Goal: Browse casually

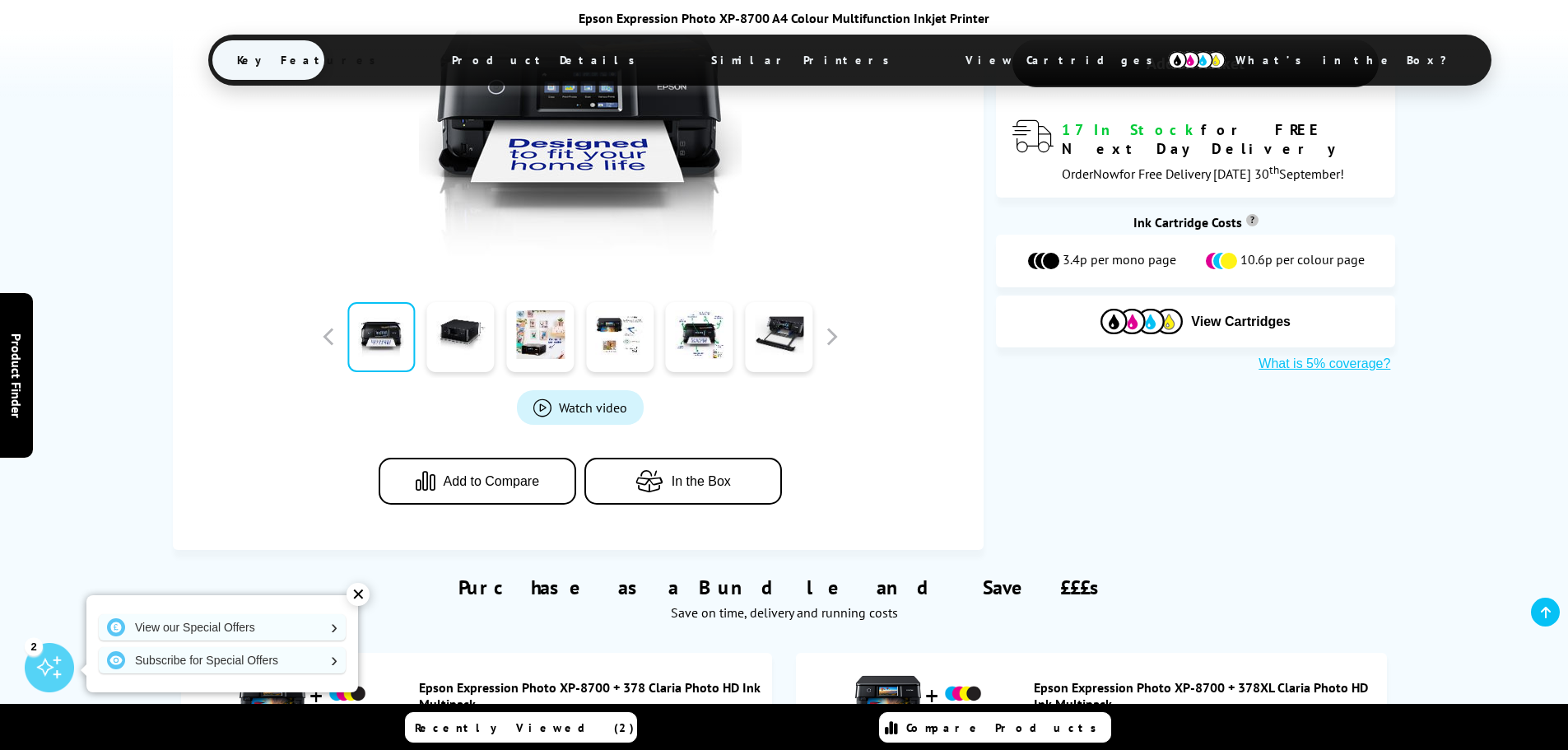
scroll to position [494, 0]
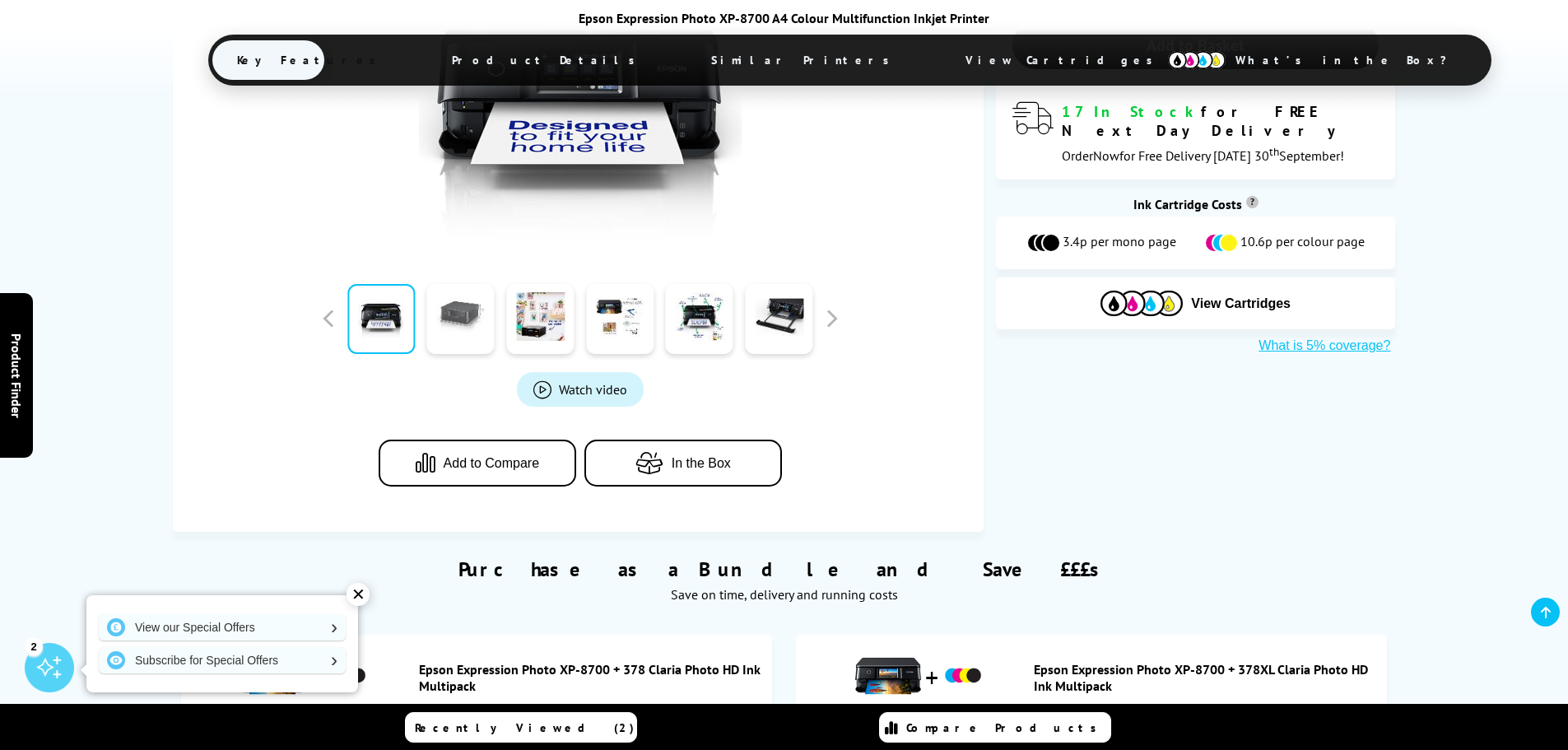
click at [446, 314] on link at bounding box center [461, 319] width 67 height 70
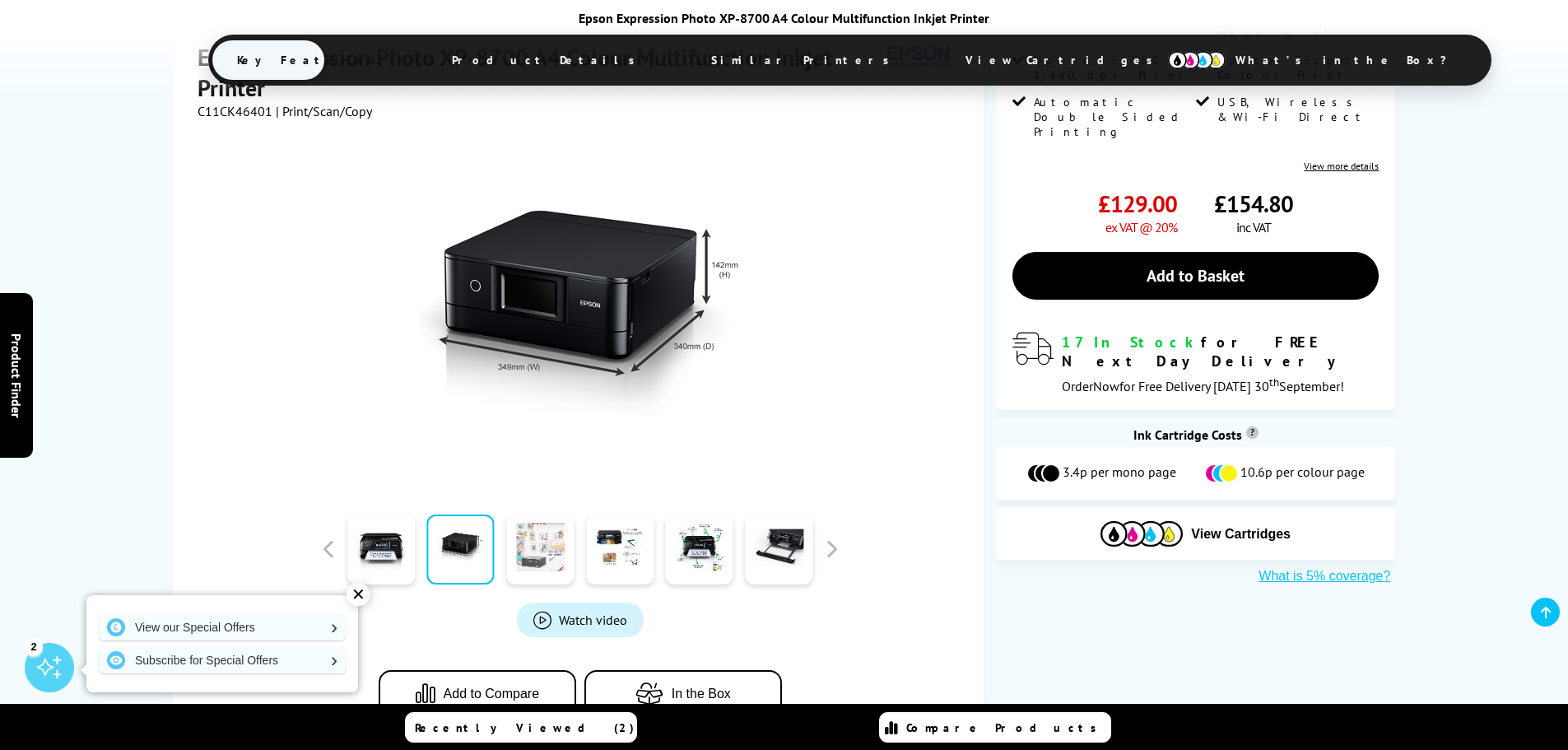
scroll to position [165, 0]
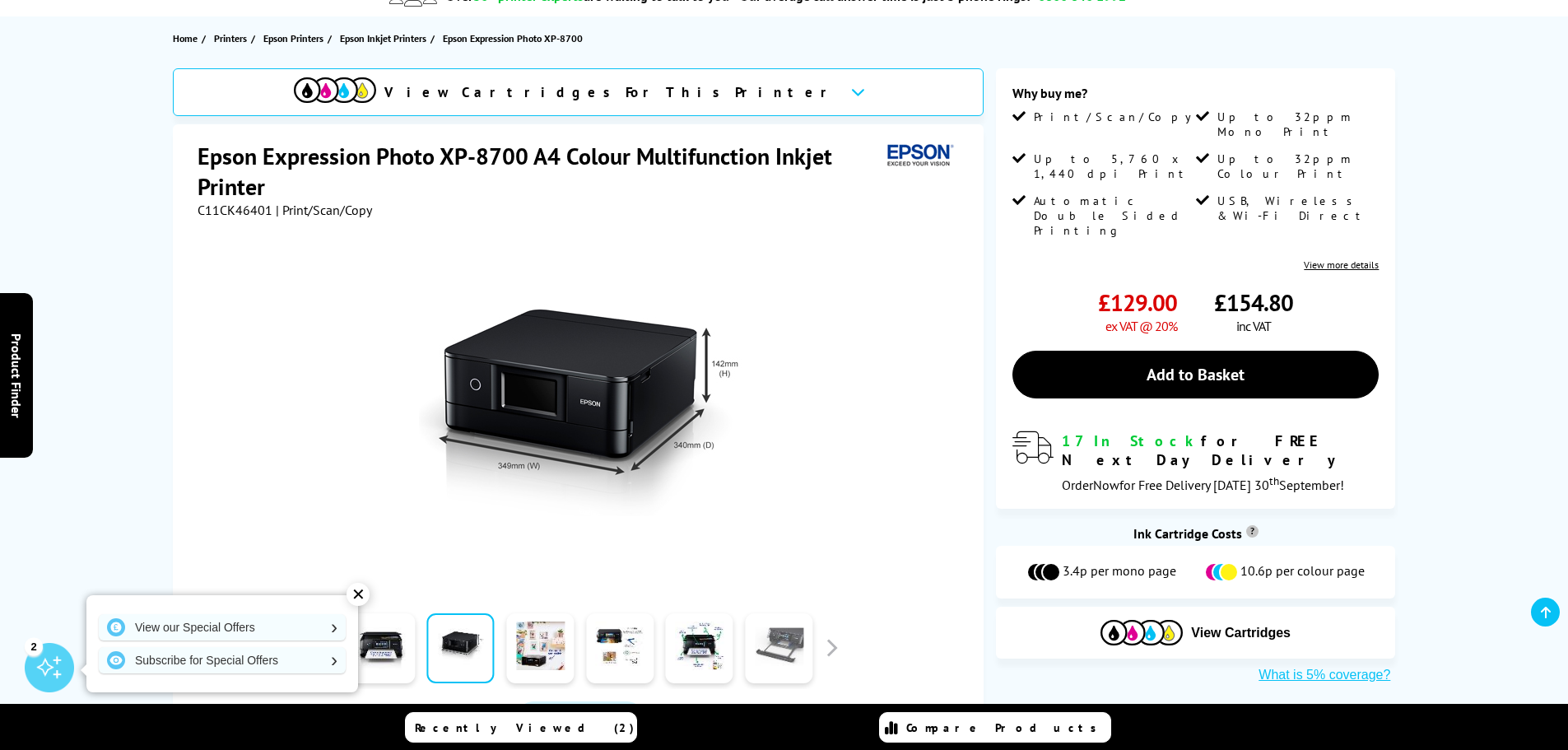
click at [786, 647] on link at bounding box center [778, 648] width 67 height 70
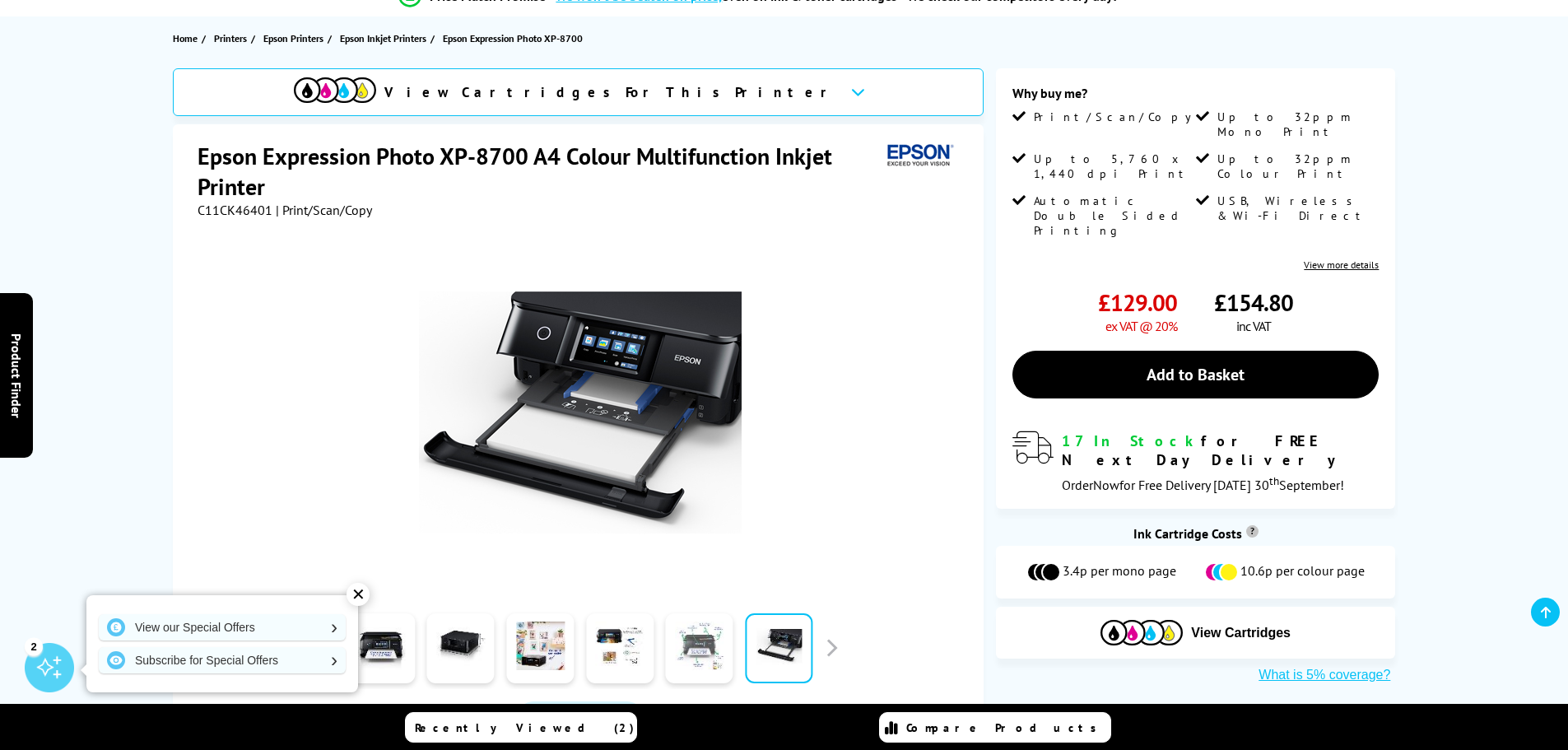
click at [701, 657] on link at bounding box center [700, 648] width 67 height 70
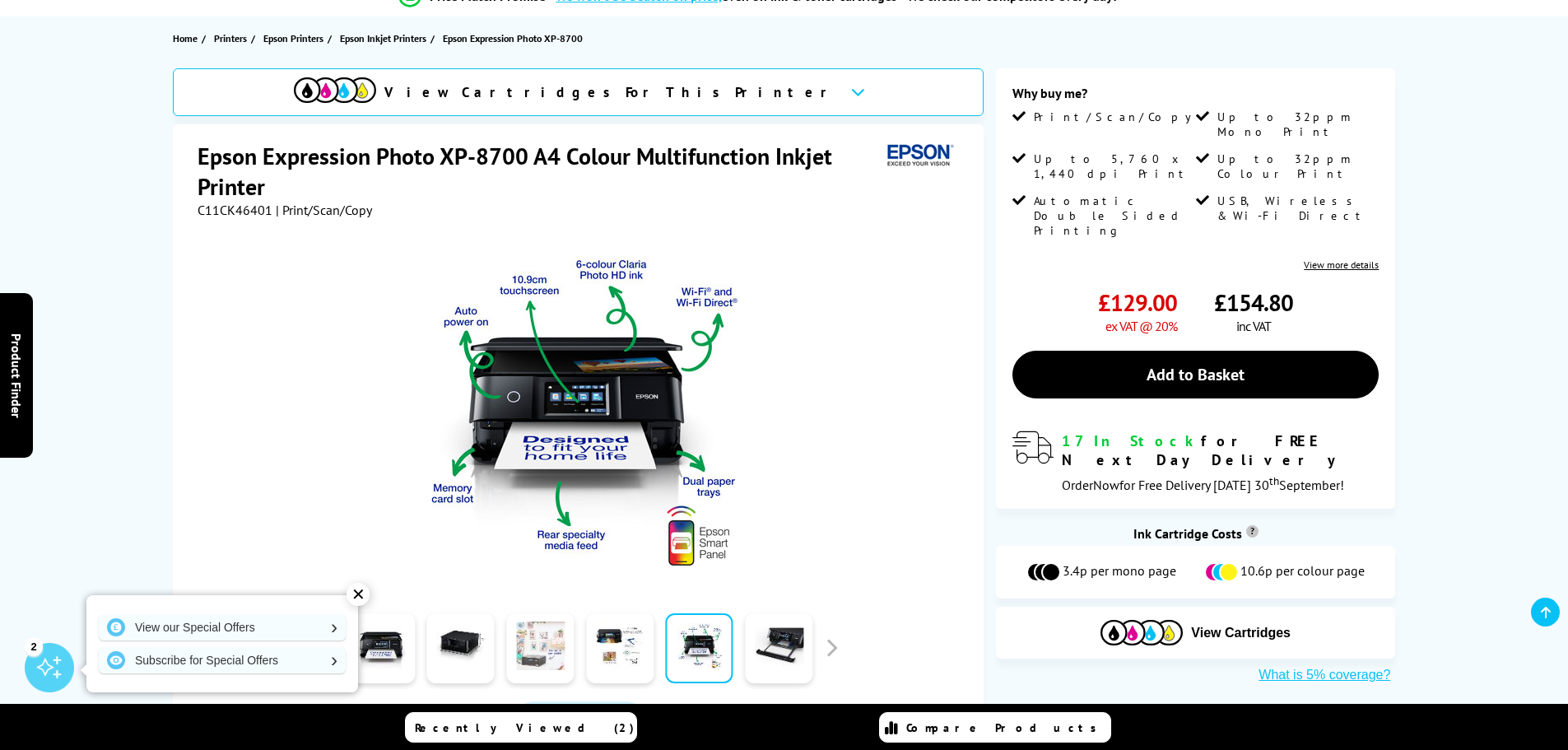
click at [516, 656] on link at bounding box center [540, 648] width 67 height 70
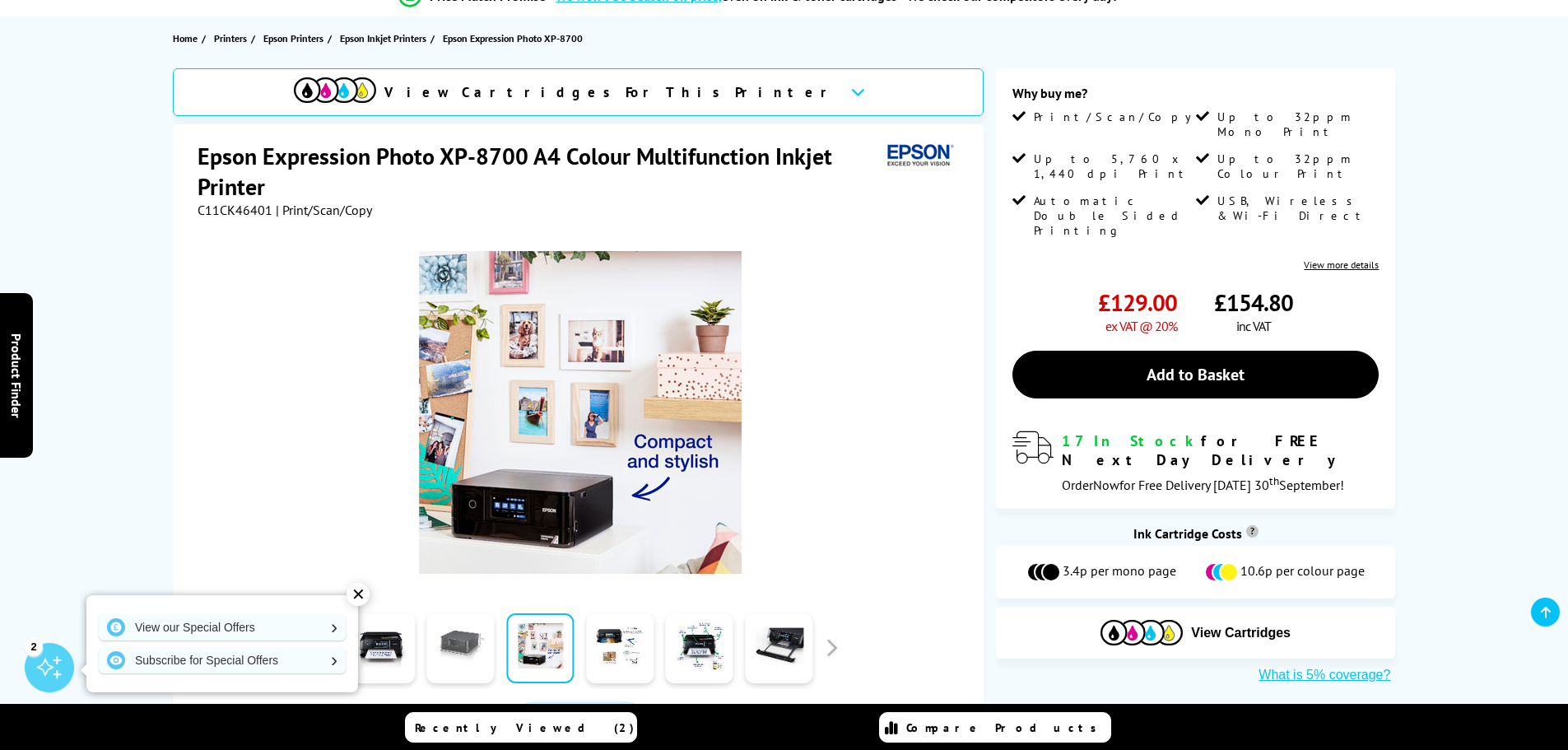
click at [459, 641] on link at bounding box center [461, 648] width 67 height 70
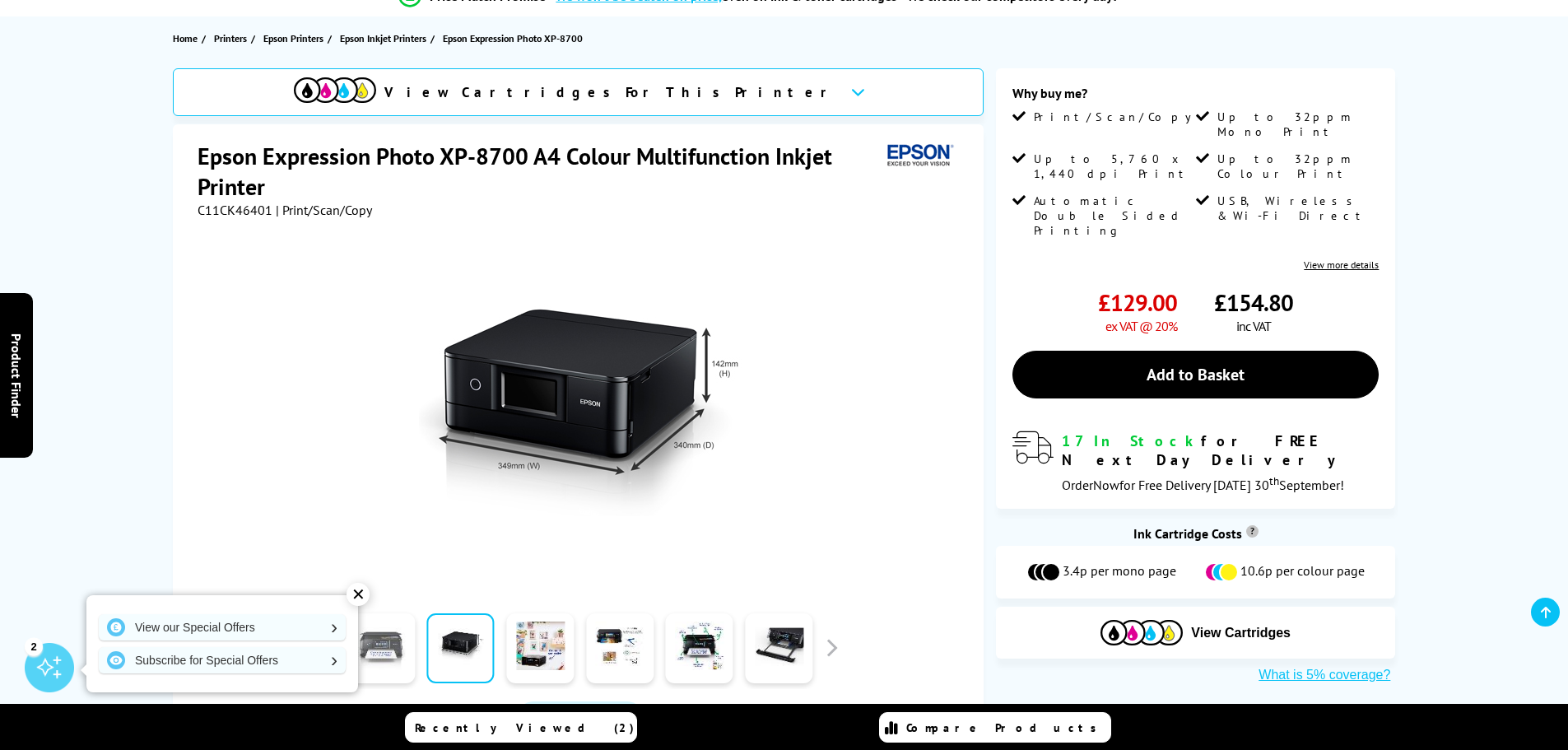
click at [389, 642] on link at bounding box center [381, 648] width 67 height 70
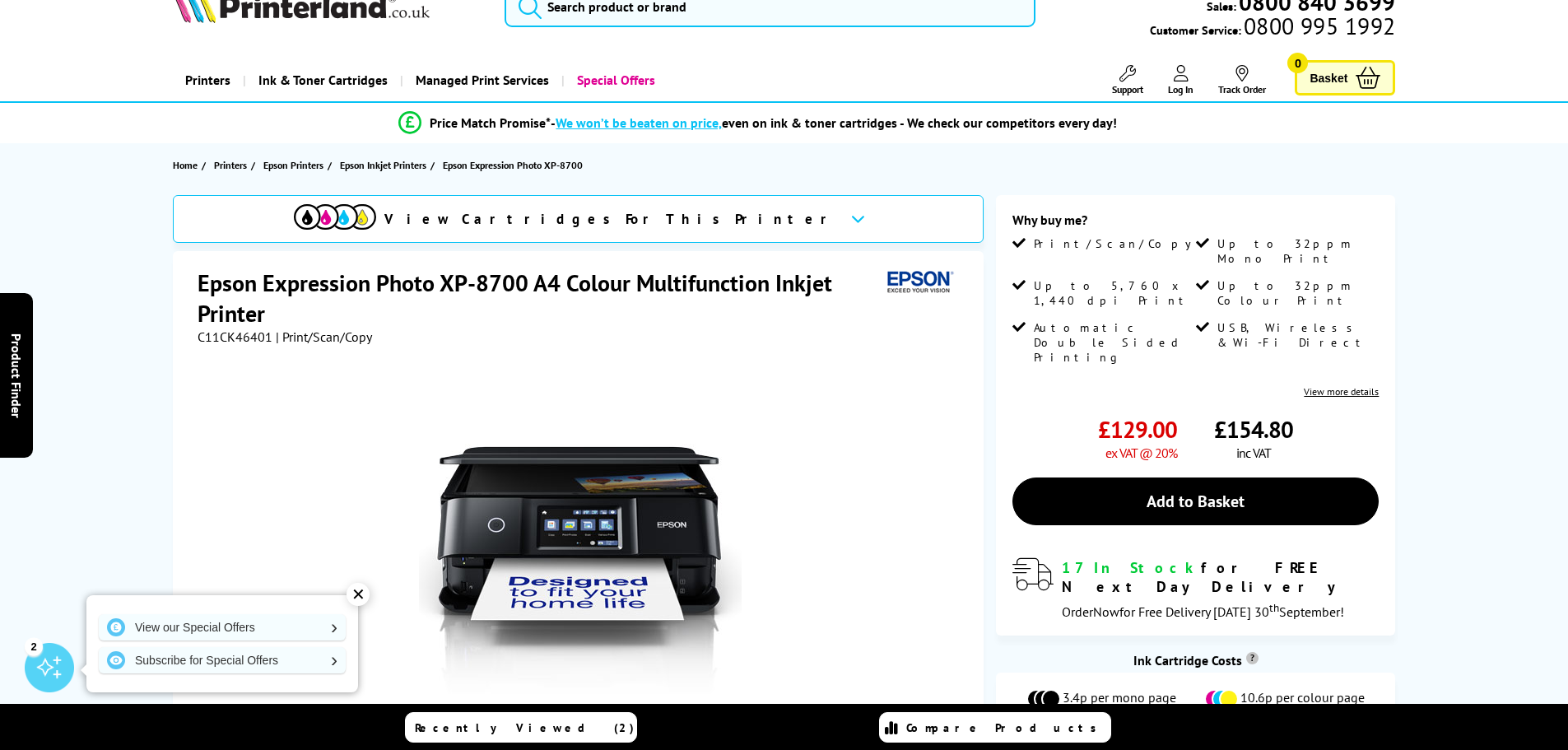
scroll to position [0, 0]
